Goal: Information Seeking & Learning: Learn about a topic

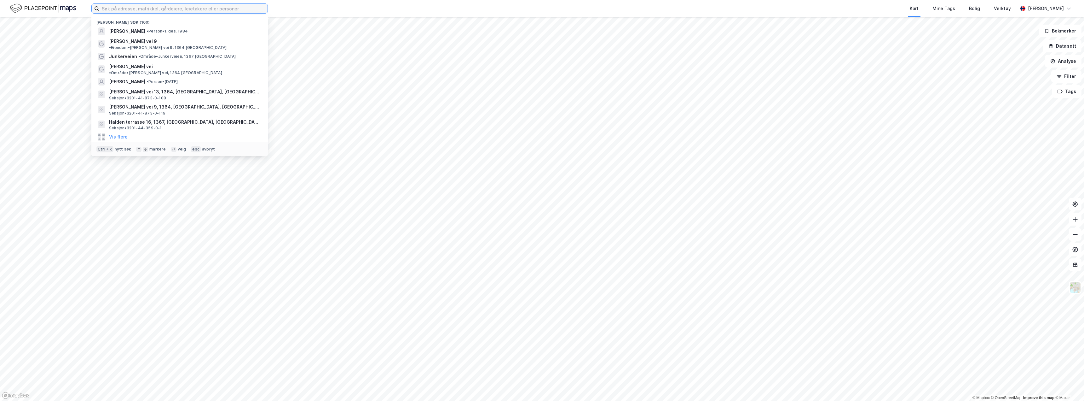
click at [164, 9] on input at bounding box center [183, 8] width 168 height 9
click at [188, 103] on span "[PERSON_NAME] vei 9, 1364, [GEOGRAPHIC_DATA], [GEOGRAPHIC_DATA]" at bounding box center [184, 107] width 151 height 8
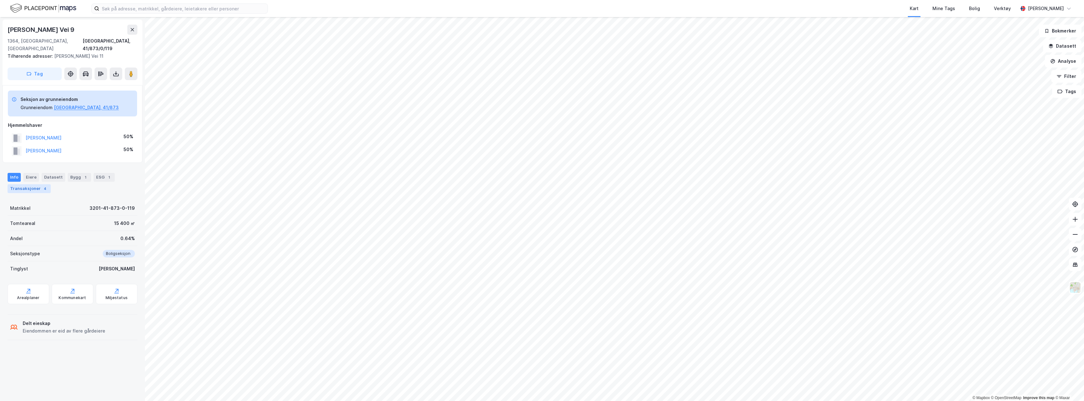
click at [35, 184] on div "Transaksjoner 4" at bounding box center [29, 188] width 43 height 9
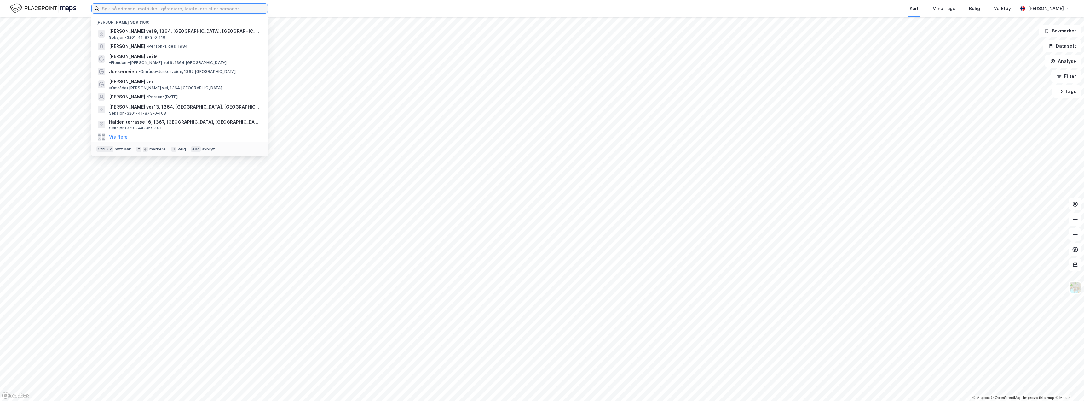
click at [119, 11] on input at bounding box center [183, 8] width 168 height 9
click at [188, 45] on span "• Person • 1. des. 1984" at bounding box center [167, 46] width 41 height 5
click at [132, 9] on input at bounding box center [183, 8] width 168 height 9
click at [133, 93] on span "[PERSON_NAME]" at bounding box center [127, 97] width 36 height 8
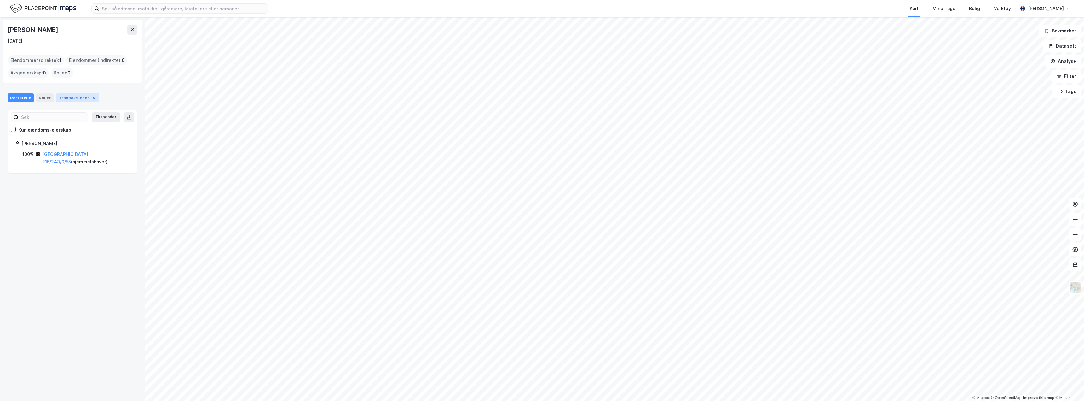
click at [67, 98] on div "Transaksjoner 8" at bounding box center [77, 97] width 43 height 9
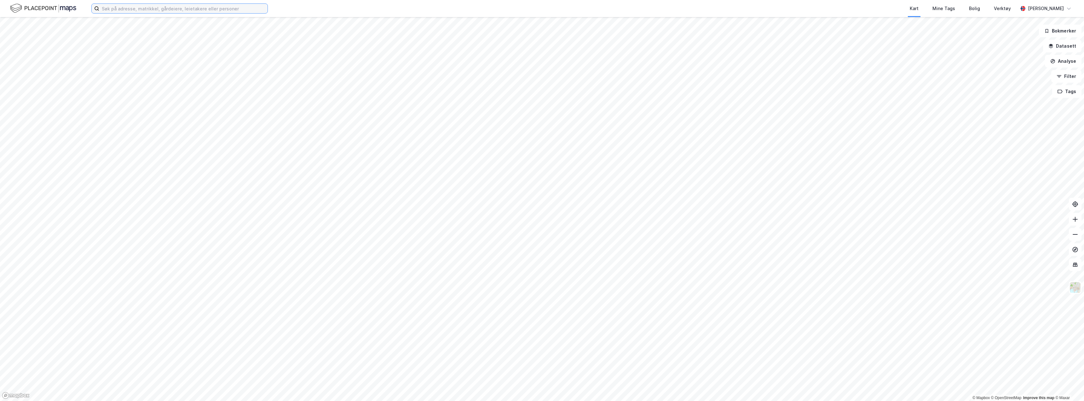
click at [153, 11] on input at bounding box center [183, 8] width 168 height 9
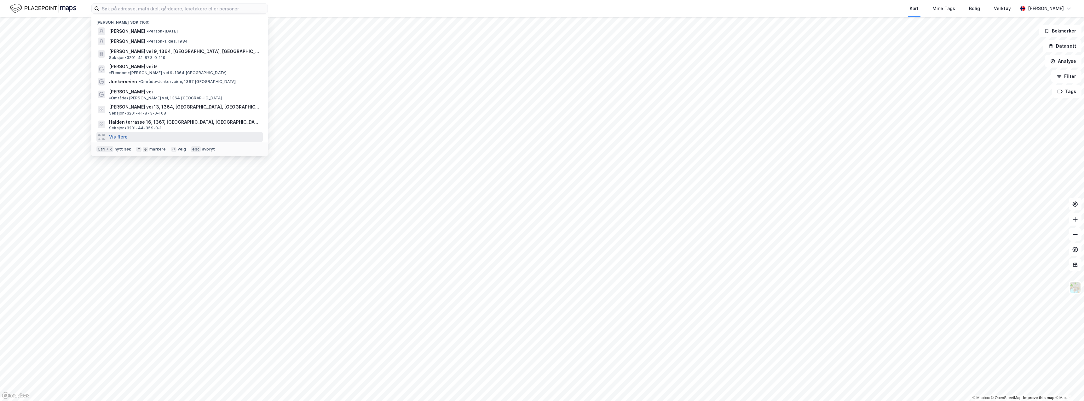
click at [118, 133] on button "Vis flere" at bounding box center [118, 137] width 19 height 8
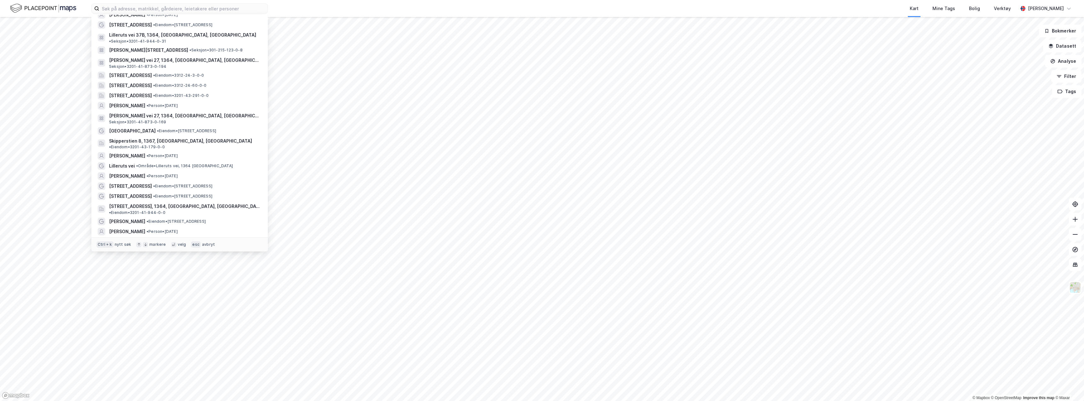
scroll to position [783, 0]
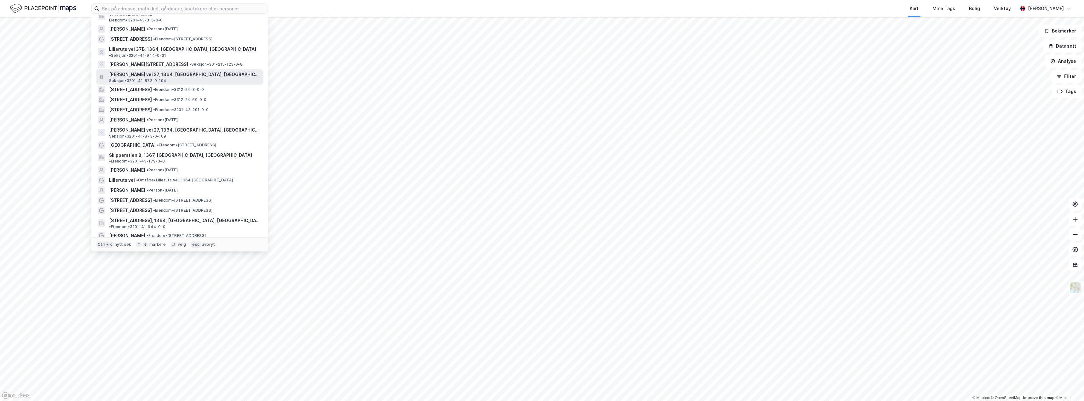
click at [173, 71] on span "[PERSON_NAME] vei 27, 1364, [GEOGRAPHIC_DATA], [GEOGRAPHIC_DATA]" at bounding box center [184, 75] width 151 height 8
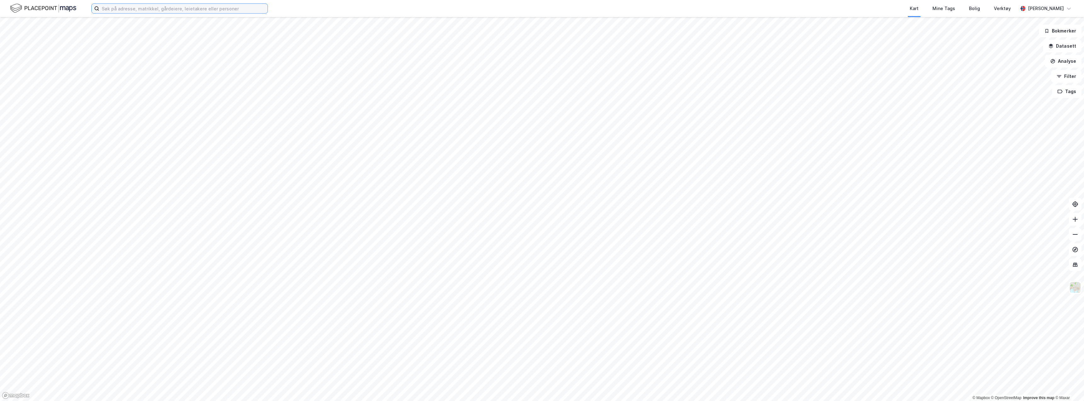
click at [135, 8] on input at bounding box center [183, 8] width 168 height 9
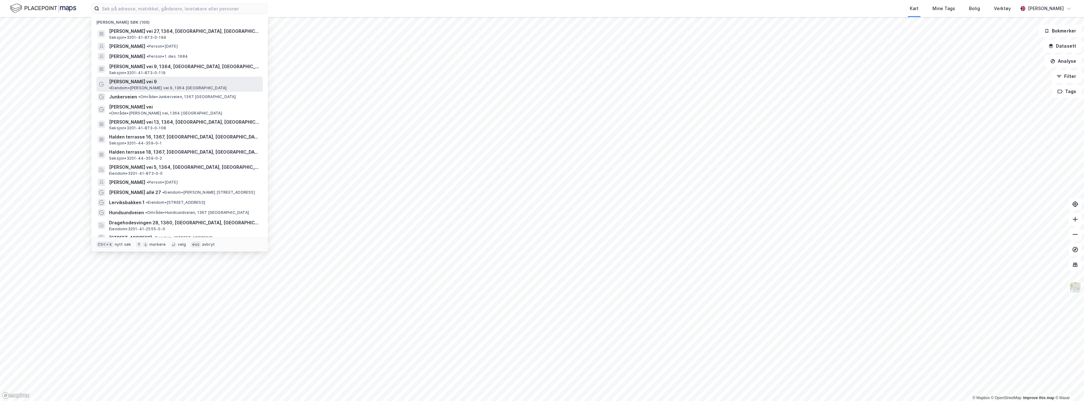
click at [218, 85] on span "• Eiendom • [PERSON_NAME] vei 9, 1364 [GEOGRAPHIC_DATA]" at bounding box center [168, 87] width 118 height 5
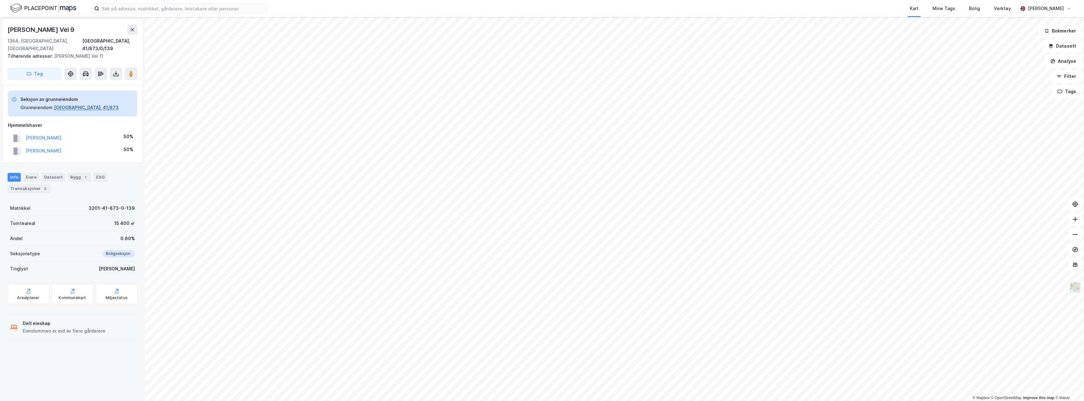
click at [70, 104] on button "[GEOGRAPHIC_DATA], 41/873" at bounding box center [86, 108] width 65 height 8
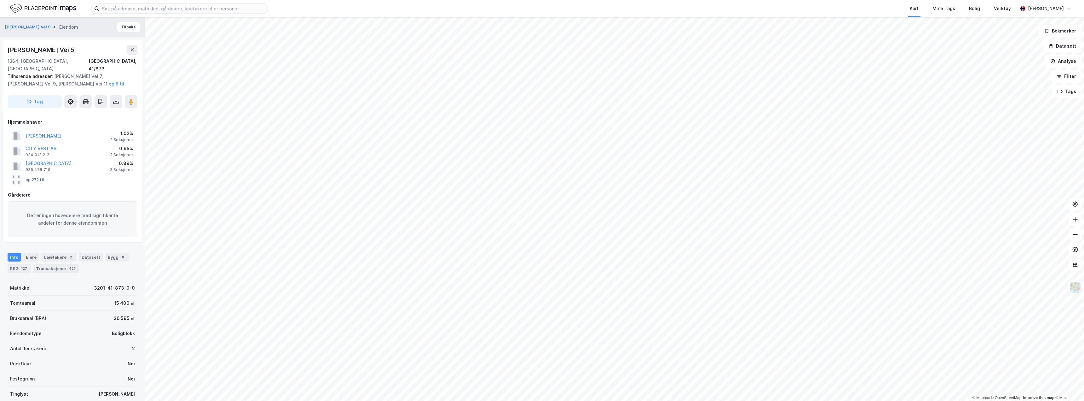
click at [0, 0] on button "og 272 til" at bounding box center [0, 0] width 0 height 0
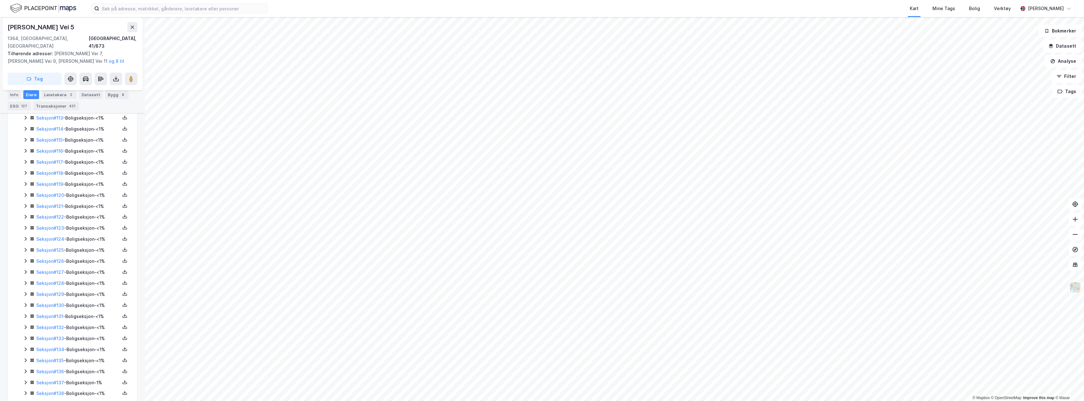
scroll to position [1450, 0]
click at [25, 368] on icon at bounding box center [26, 370] width 2 height 4
click at [81, 283] on div "Hjemmel til eiendomsrett 50% - [PERSON_NAME][DEMOGRAPHIC_DATA] 50% - [PERSON_NA…" at bounding box center [80, 300] width 99 height 37
click at [81, 294] on link "[PERSON_NAME][DEMOGRAPHIC_DATA]" at bounding box center [92, 300] width 50 height 13
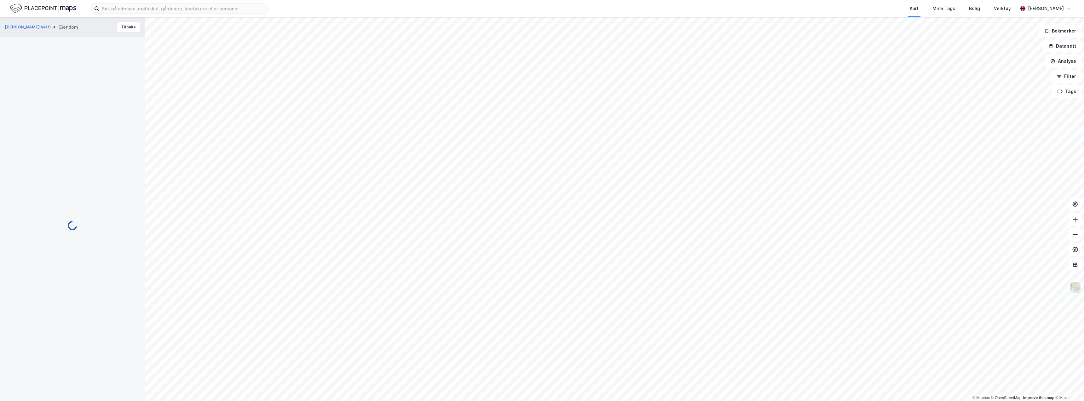
scroll to position [1544, 0]
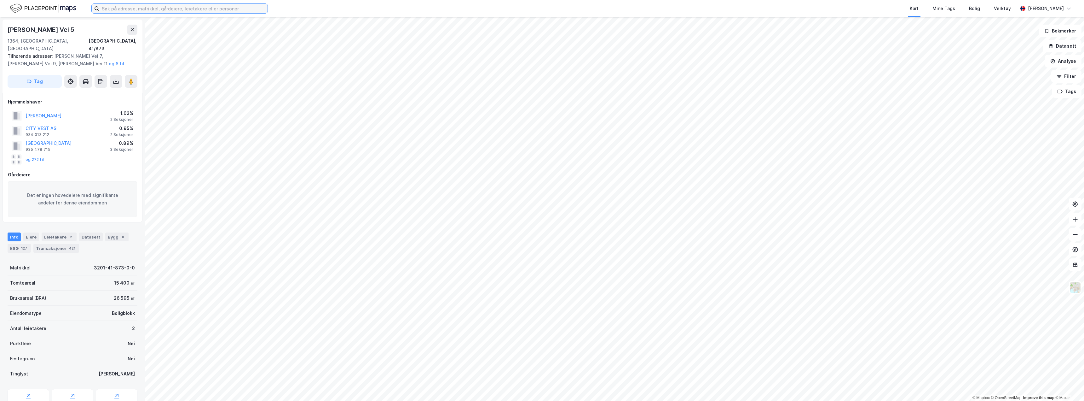
click at [169, 12] on input at bounding box center [183, 8] width 168 height 9
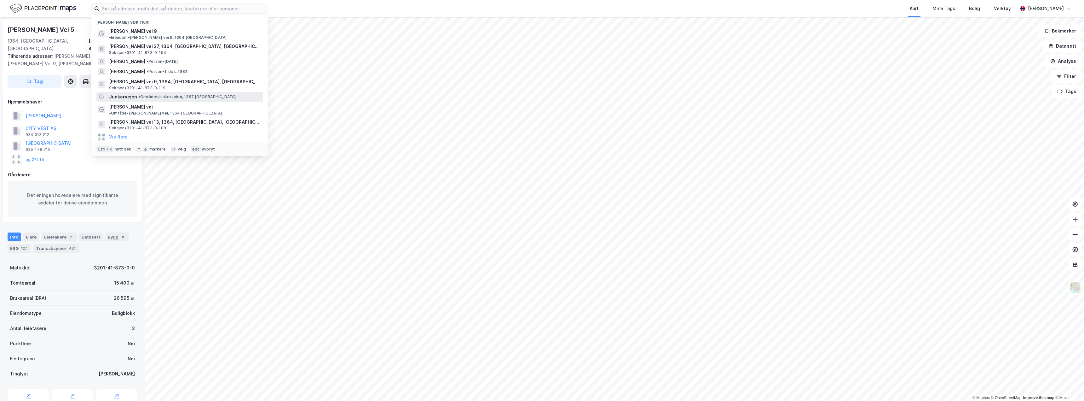
click at [179, 93] on div "Junkerveien • Område • Junkerveien, 1367 Fornebu" at bounding box center [185, 97] width 153 height 8
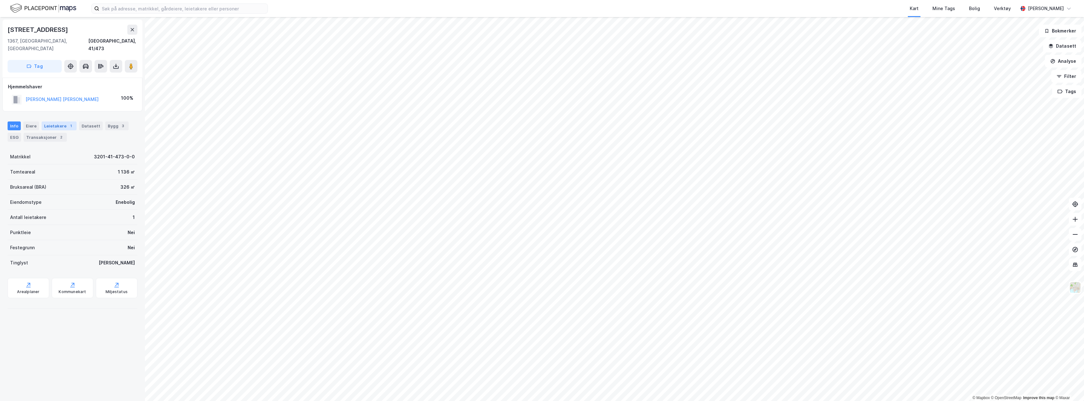
click at [60, 121] on div "Leietakere 1" at bounding box center [59, 125] width 35 height 9
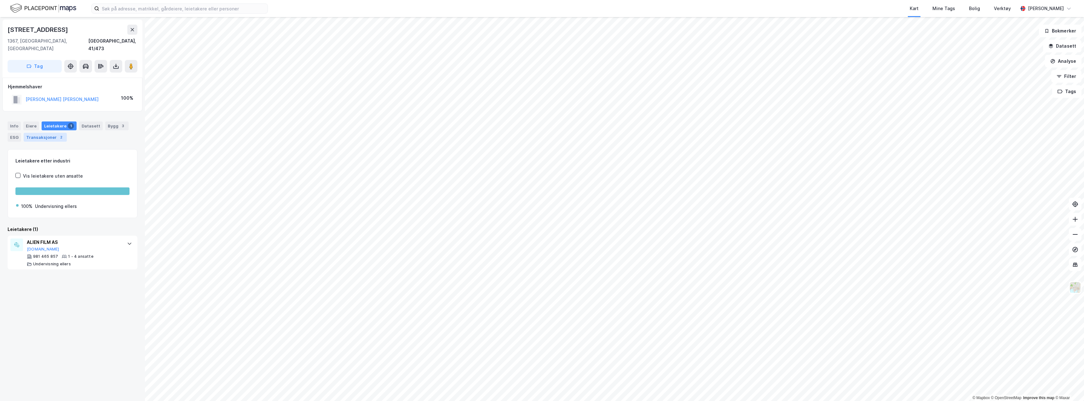
click at [44, 133] on div "Transaksjoner 2" at bounding box center [45, 137] width 43 height 9
